Goal: Check status: Check status

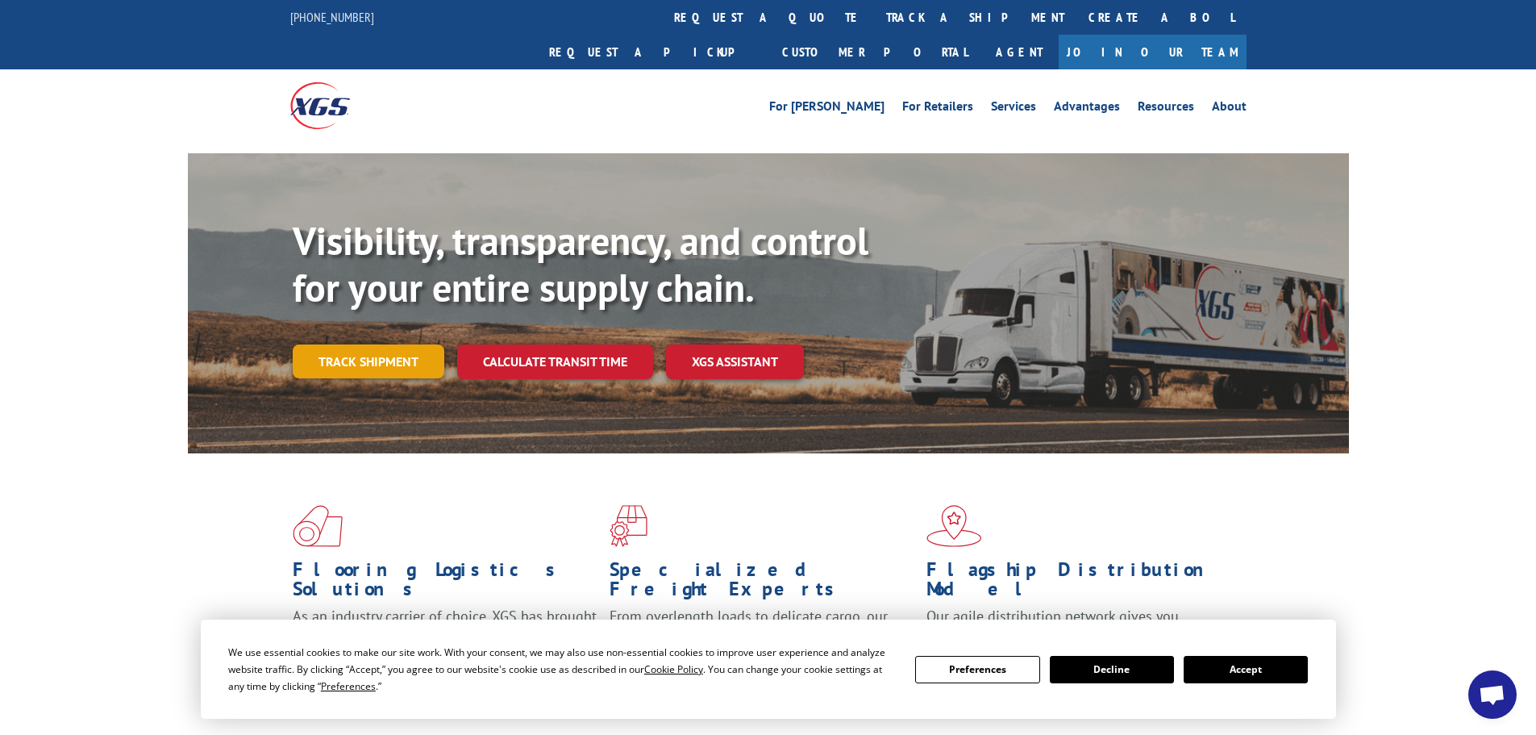
click at [384, 344] on link "Track shipment" at bounding box center [369, 361] width 152 height 34
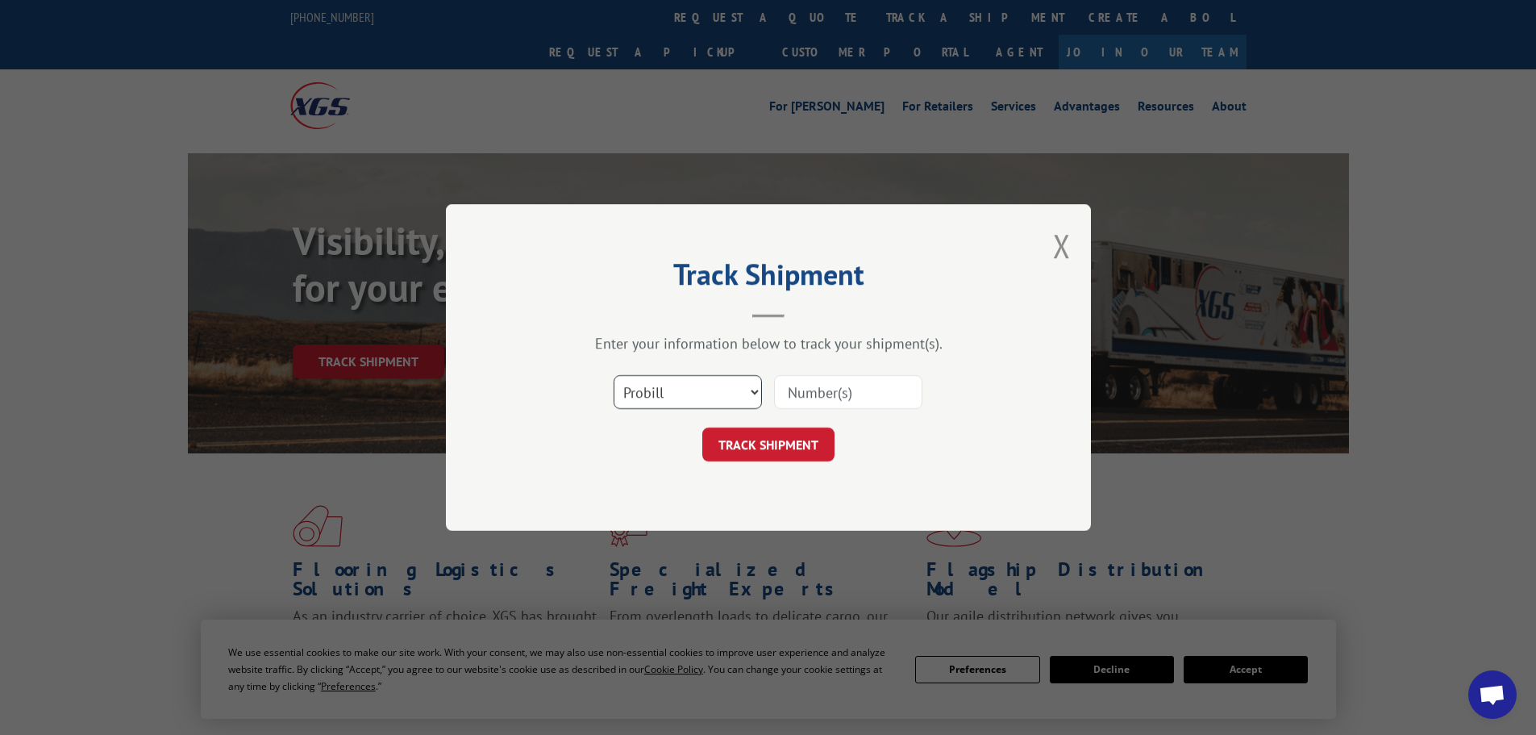
click at [680, 394] on select "Select category... Probill BOL PO" at bounding box center [688, 392] width 148 height 34
select select "bol"
click at [614, 375] on select "Select category... Probill BOL PO" at bounding box center [688, 392] width 148 height 34
click at [818, 393] on input at bounding box center [848, 392] width 148 height 34
paste input "5633225"
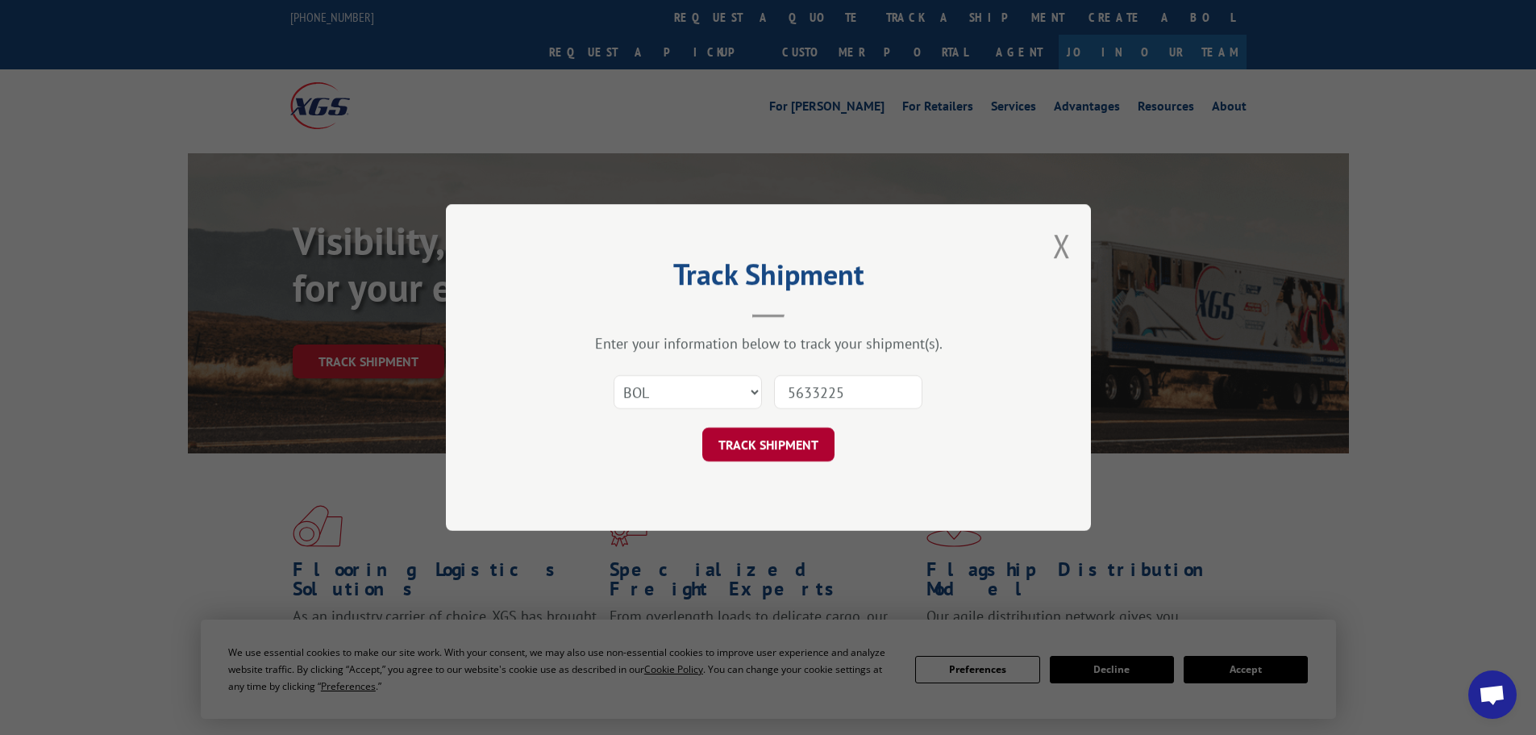
type input "5633225"
click at [716, 444] on button "TRACK SHIPMENT" at bounding box center [768, 444] width 132 height 34
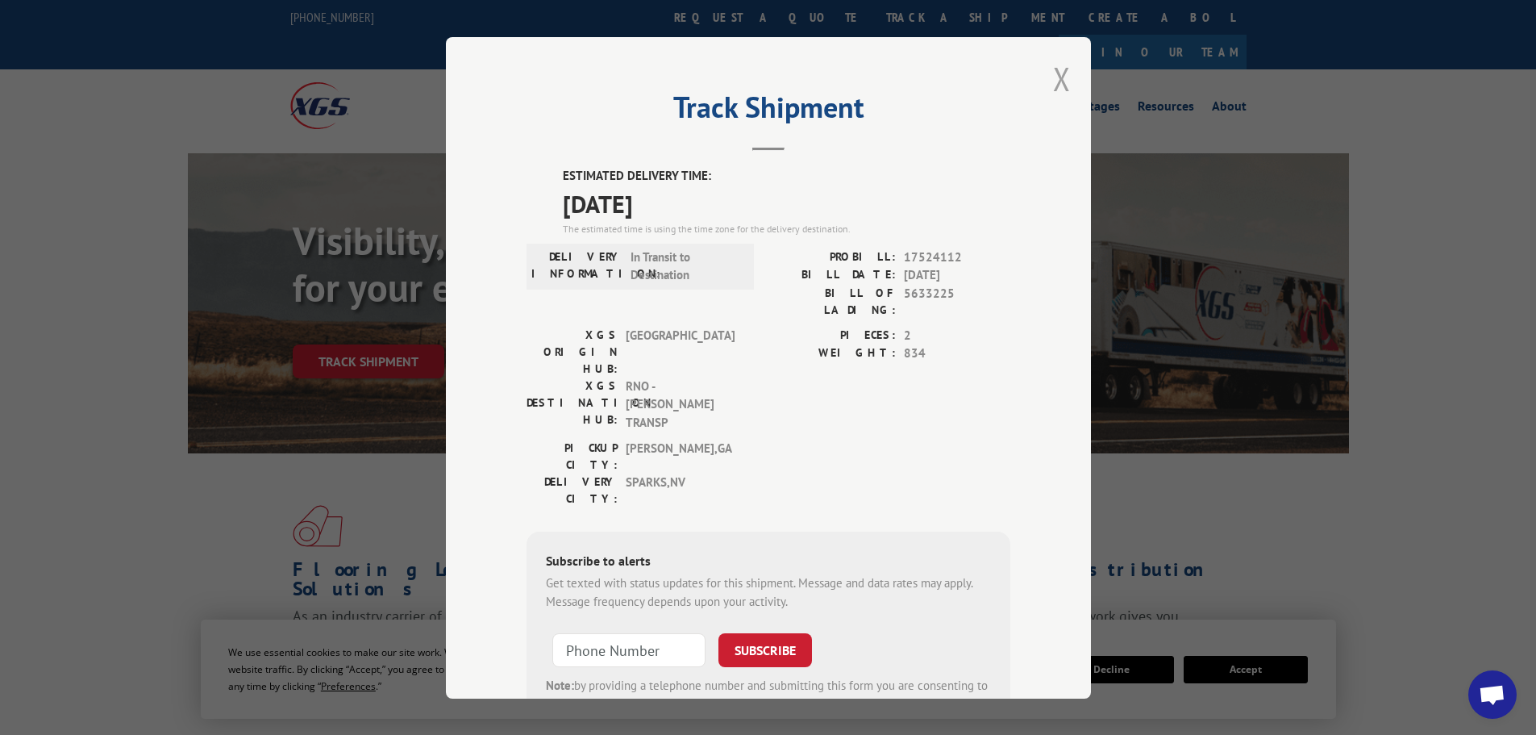
click at [1053, 80] on button "Close modal" at bounding box center [1062, 78] width 18 height 43
